Goal: Task Accomplishment & Management: Manage account settings

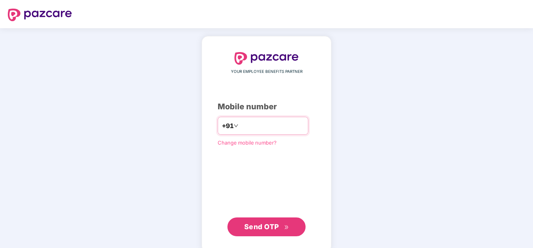
click at [258, 127] on input "number" at bounding box center [272, 125] width 64 height 13
type input "*"
type input "**********"
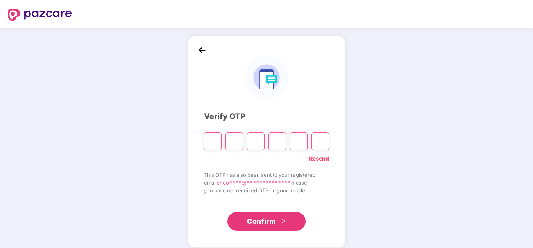
paste input "*"
type input "*"
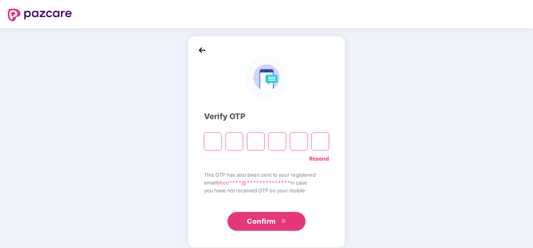
type input "*"
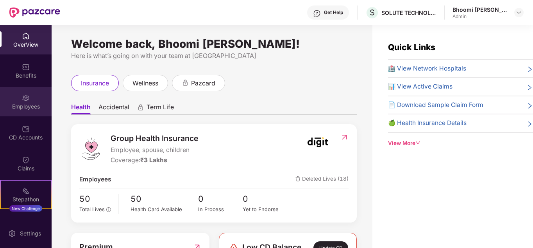
click at [39, 109] on div "Employees" at bounding box center [26, 106] width 52 height 8
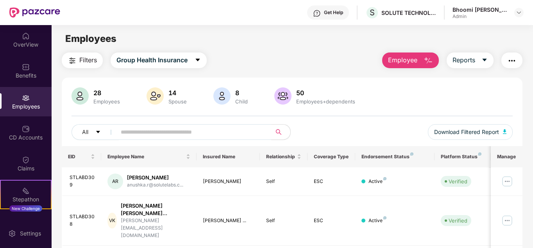
click at [28, 101] on img at bounding box center [26, 98] width 8 height 8
click at [158, 130] on input "text" at bounding box center [191, 132] width 140 height 12
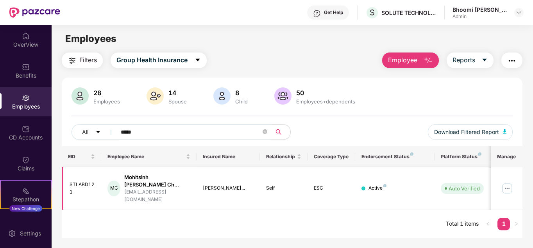
type input "*****"
click at [508, 184] on img at bounding box center [507, 188] width 13 height 13
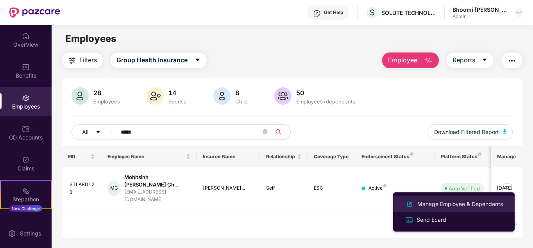
click at [438, 207] on div "Manage Employee & Dependents" at bounding box center [460, 203] width 89 height 9
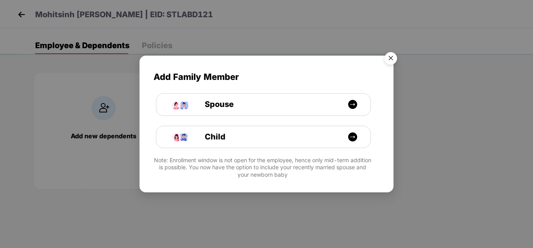
click at [388, 58] on img "Close" at bounding box center [391, 59] width 22 height 22
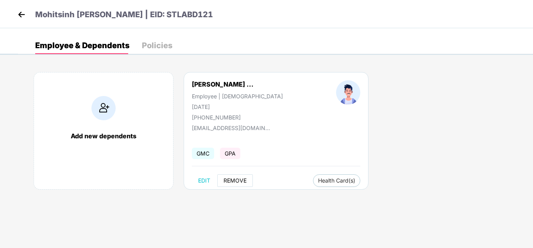
click at [239, 180] on span "REMOVE" at bounding box center [235, 180] width 23 height 6
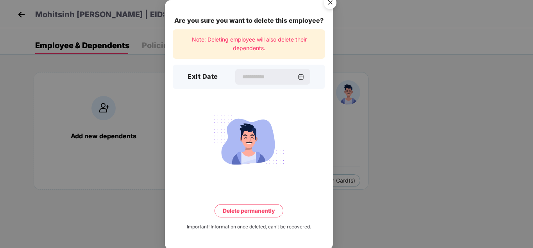
click at [230, 66] on div "Exit Date" at bounding box center [249, 77] width 153 height 24
click at [241, 75] on input at bounding box center [269, 77] width 56 height 8
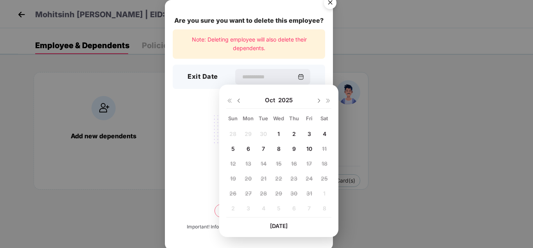
click at [312, 153] on div "10" at bounding box center [309, 148] width 12 height 12
type input "**********"
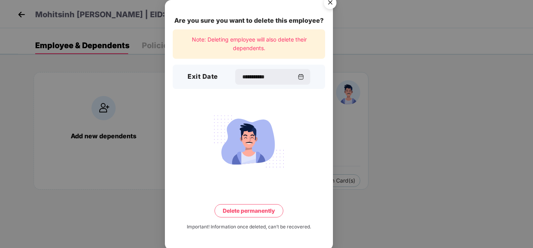
click at [267, 209] on button "Delete permanently" at bounding box center [249, 210] width 69 height 13
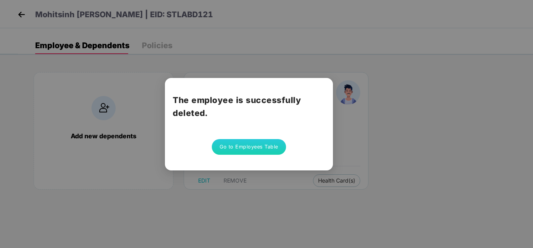
click at [252, 145] on button "Go to Employees Table" at bounding box center [249, 147] width 74 height 16
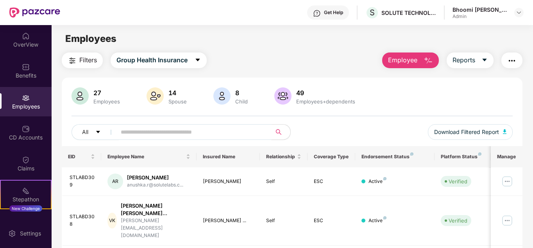
click at [195, 133] on input "text" at bounding box center [191, 132] width 140 height 12
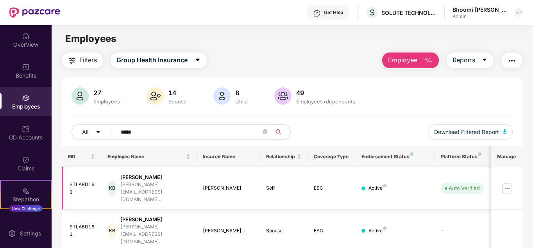
scroll to position [33, 0]
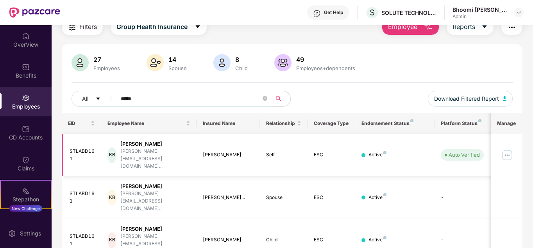
type input "*****"
click at [510, 149] on img at bounding box center [507, 155] width 13 height 13
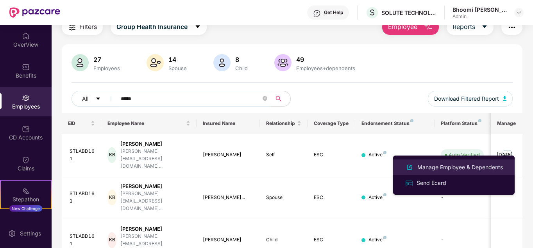
click at [454, 168] on div "Manage Employee & Dependents" at bounding box center [460, 167] width 89 height 9
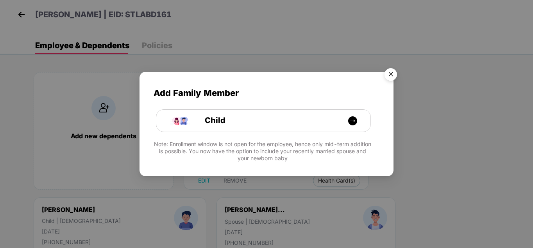
click at [388, 77] on img "Close" at bounding box center [391, 76] width 22 height 22
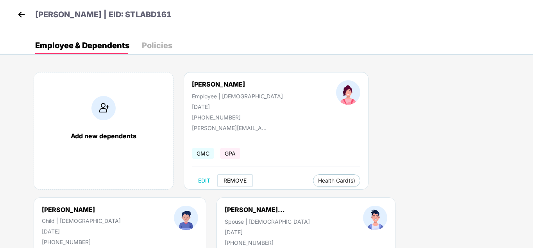
click at [237, 180] on span "REMOVE" at bounding box center [235, 180] width 23 height 6
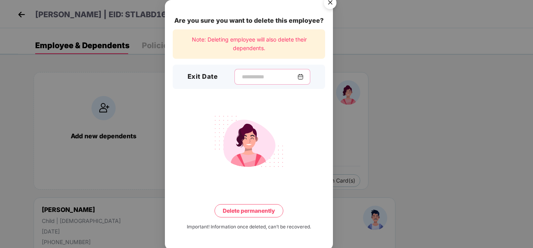
click at [242, 79] on input at bounding box center [269, 77] width 56 height 8
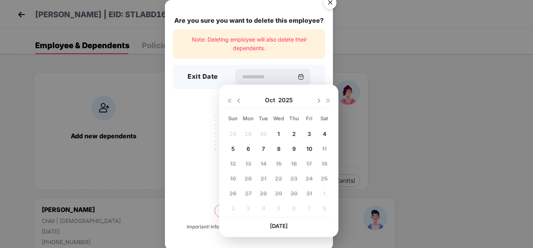
click at [312, 150] on span "10" at bounding box center [310, 148] width 6 height 7
type input "**********"
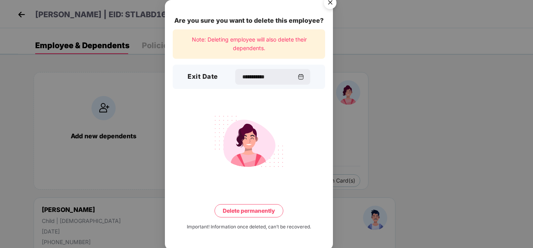
click at [261, 207] on button "Delete permanently" at bounding box center [249, 210] width 69 height 13
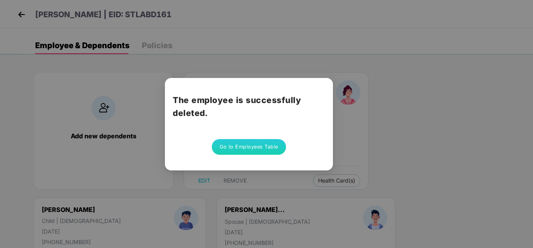
click at [233, 146] on button "Go to Employees Table" at bounding box center [249, 147] width 74 height 16
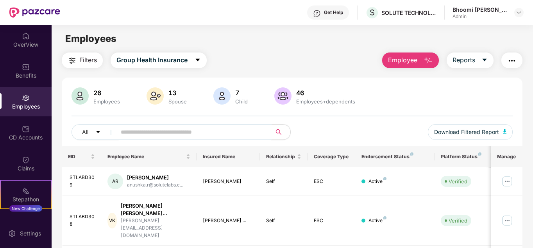
click at [141, 134] on input "text" at bounding box center [191, 132] width 140 height 12
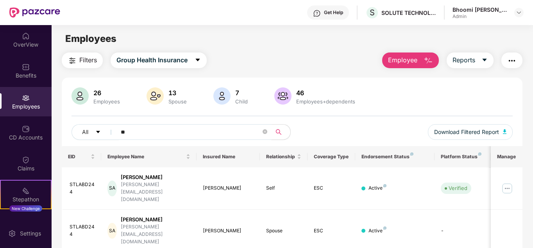
type input "*"
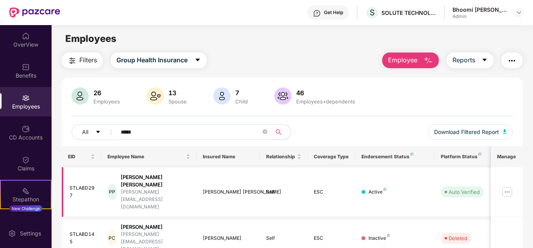
type input "*****"
click at [509, 185] on img at bounding box center [507, 191] width 13 height 13
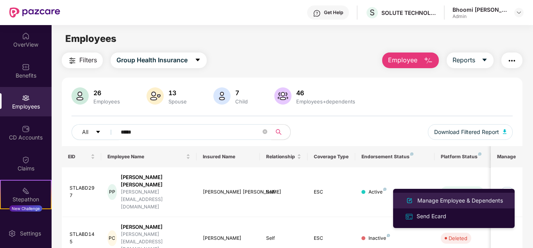
click at [439, 202] on div "Manage Employee & Dependents" at bounding box center [460, 200] width 89 height 9
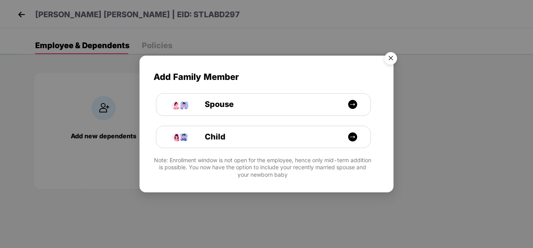
click at [391, 56] on img "Close" at bounding box center [391, 59] width 22 height 22
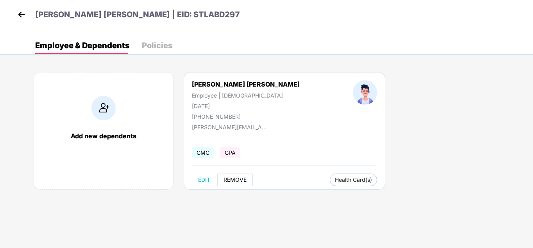
click at [243, 185] on button "REMOVE" at bounding box center [235, 179] width 36 height 13
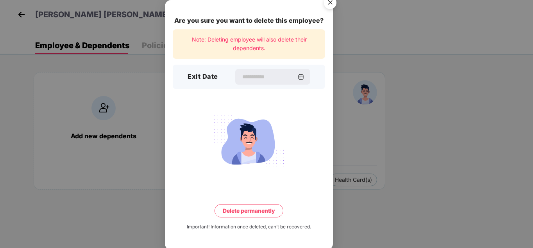
click at [247, 86] on div "Exit Date" at bounding box center [249, 77] width 153 height 24
click at [249, 74] on input at bounding box center [269, 77] width 56 height 8
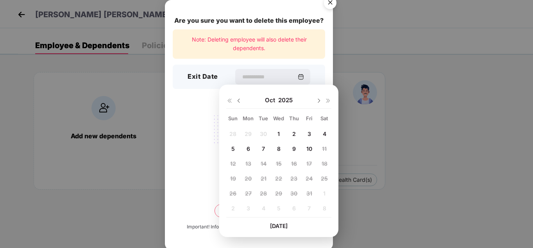
click at [305, 147] on div "10" at bounding box center [309, 148] width 12 height 12
type input "**********"
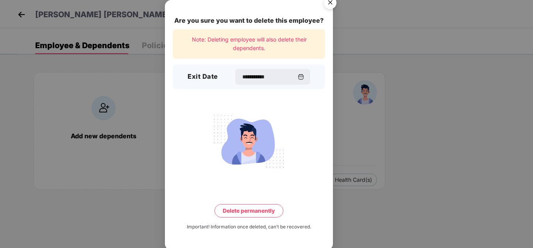
click at [253, 205] on button "Delete permanently" at bounding box center [249, 210] width 69 height 13
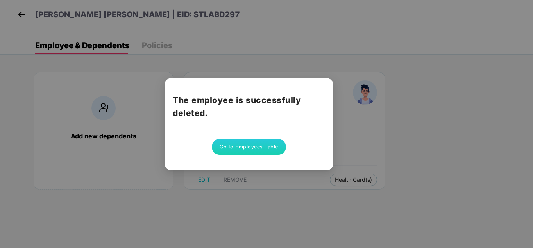
click at [244, 149] on button "Go to Employees Table" at bounding box center [249, 147] width 74 height 16
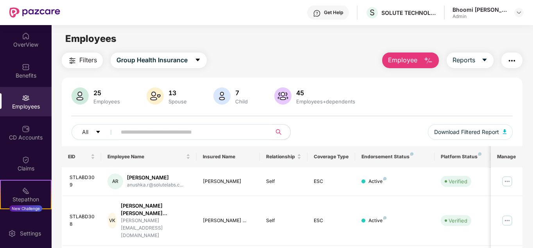
click at [201, 136] on input "text" at bounding box center [191, 132] width 140 height 12
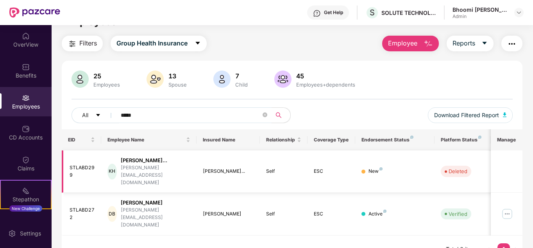
scroll to position [25, 0]
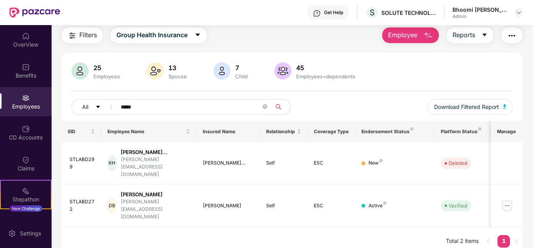
drag, startPoint x: 130, startPoint y: 106, endPoint x: 117, endPoint y: 108, distance: 12.7
click at [113, 105] on span "*****" at bounding box center [191, 107] width 160 height 16
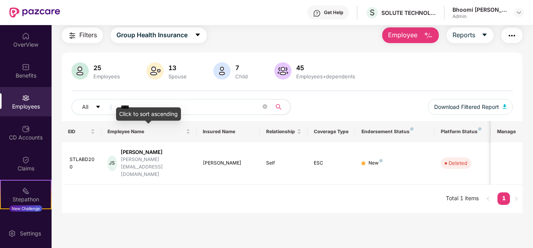
type input "****"
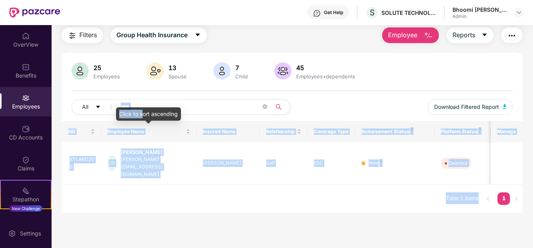
drag, startPoint x: 142, startPoint y: 107, endPoint x: 119, endPoint y: 107, distance: 22.7
click at [119, 107] on body "Get Help S SOLUTE TECHNOLABS PRIVATE LIMITED Bhoomi [PERSON_NAME] Admin OverVie…" at bounding box center [266, 124] width 533 height 248
click at [265, 106] on icon "close-circle" at bounding box center [265, 106] width 5 height 5
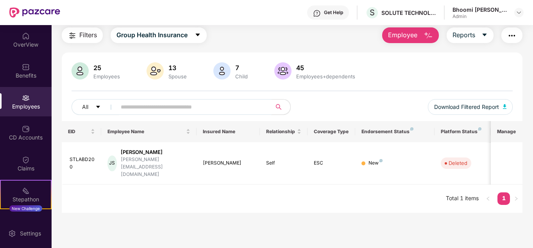
click at [320, 104] on div "All Download Filtered Report" at bounding box center [293, 110] width 442 height 22
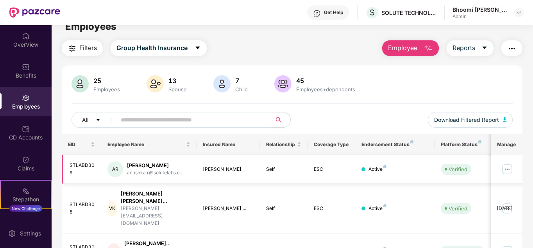
scroll to position [0, 0]
